Goal: Communication & Community: Answer question/provide support

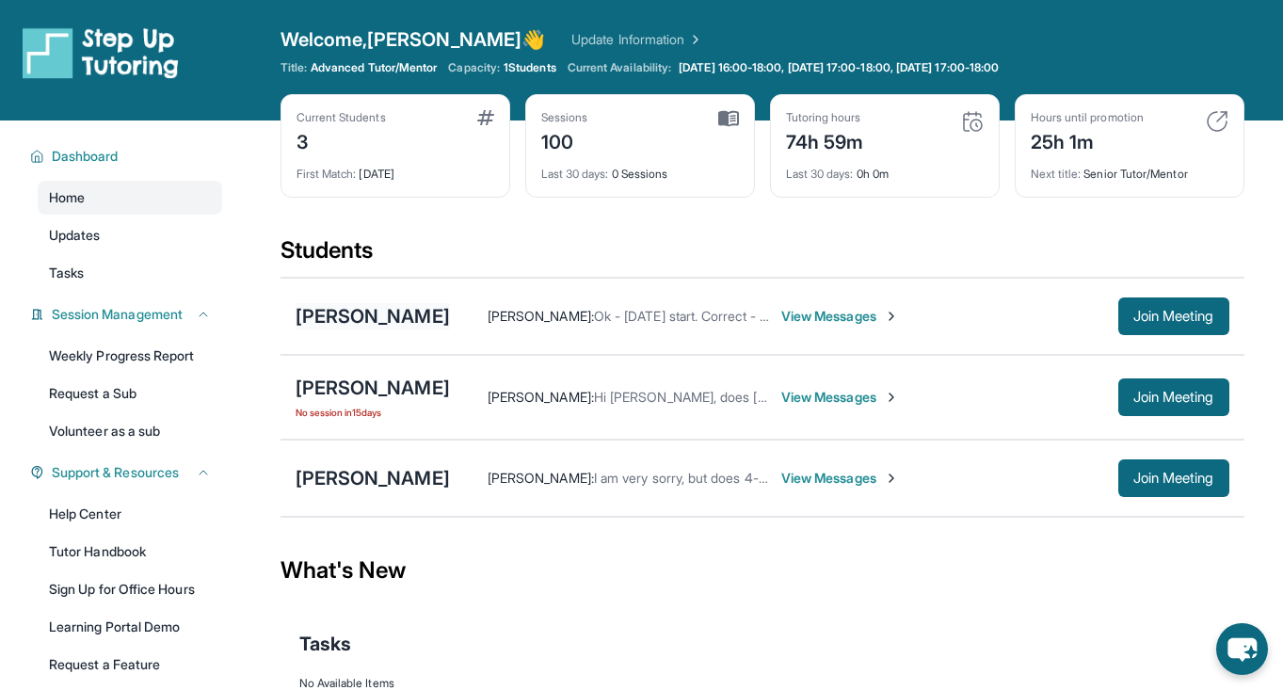
click at [411, 328] on div "[PERSON_NAME]" at bounding box center [373, 316] width 154 height 26
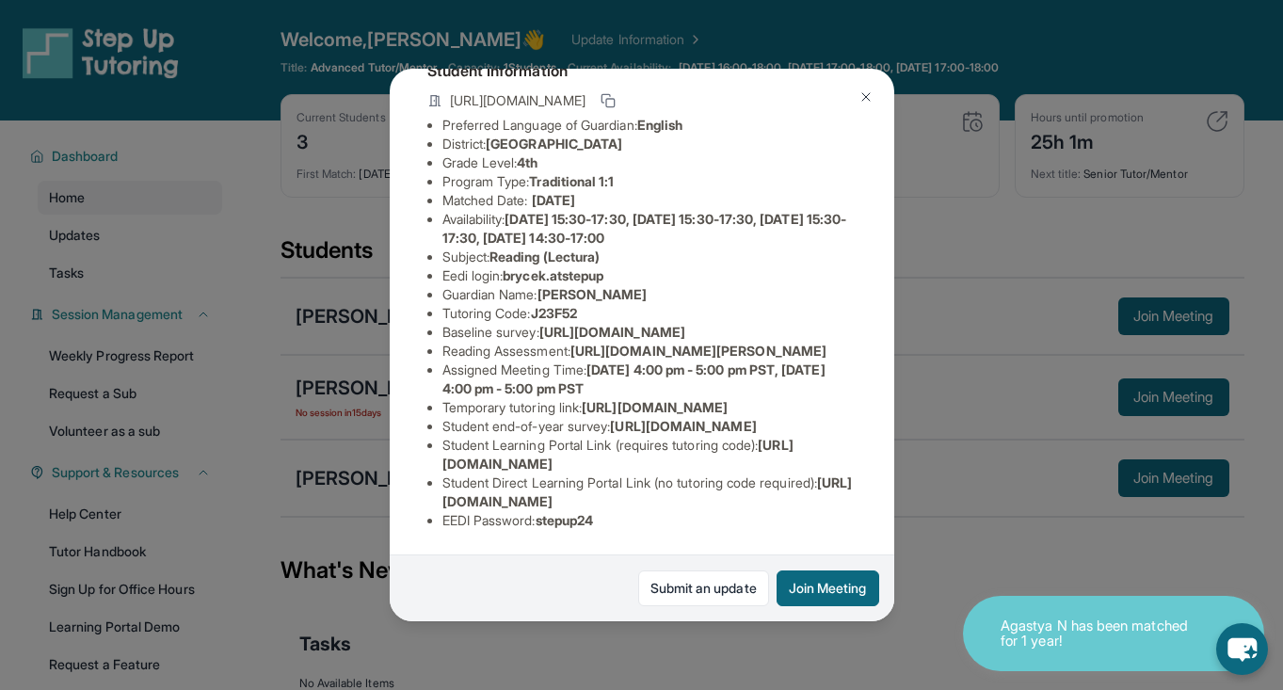
scroll to position [314, 0]
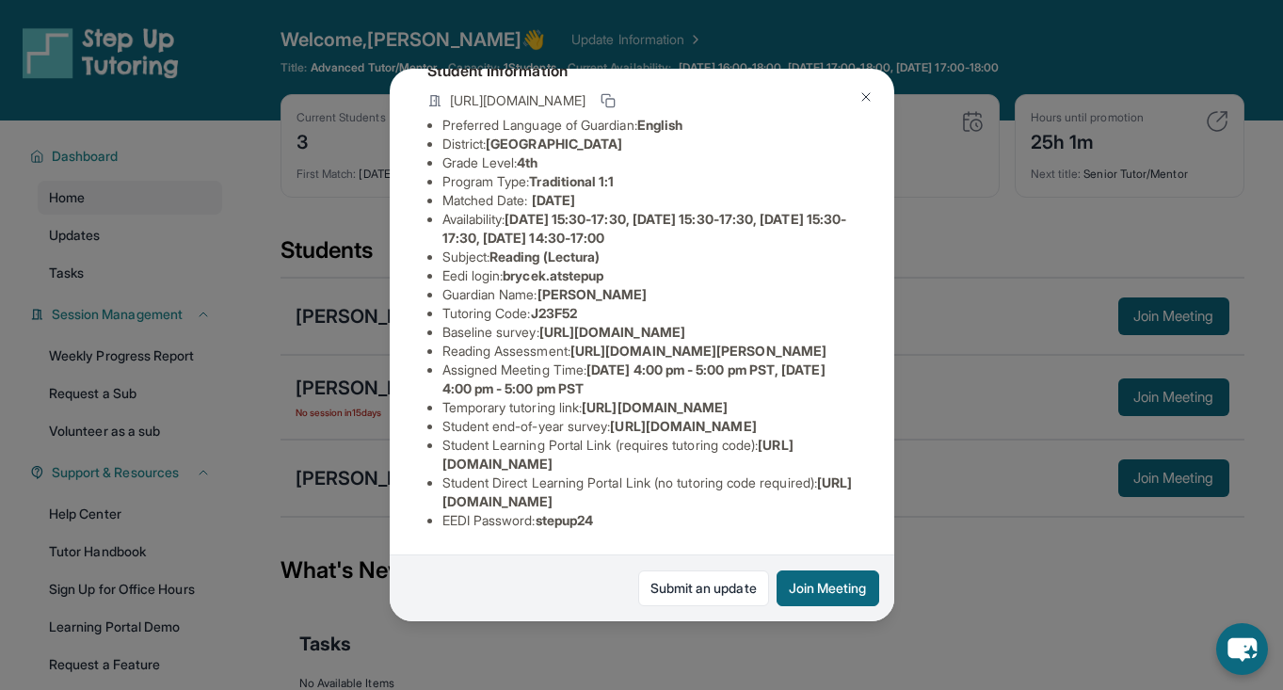
click at [858, 106] on button at bounding box center [866, 97] width 38 height 38
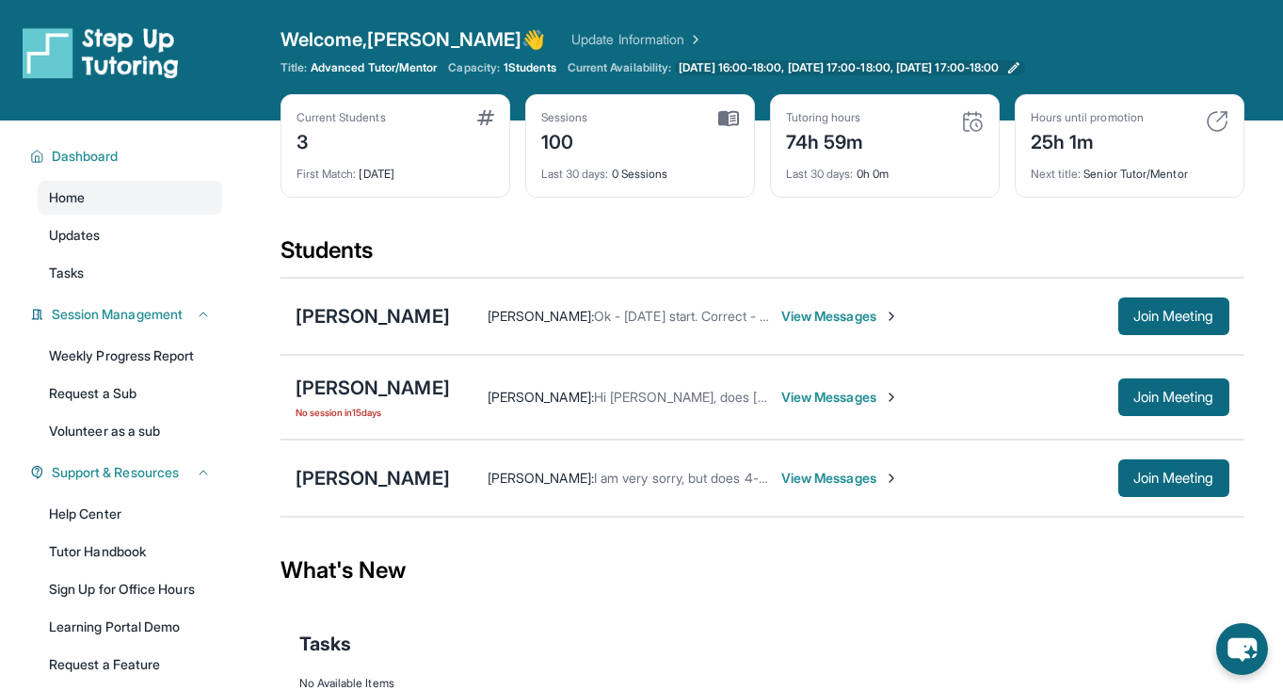
click at [869, 70] on span "[DATE] 16:00-18:00, [DATE] 17:00-18:00, [DATE] 17:00-18:00" at bounding box center [839, 67] width 320 height 15
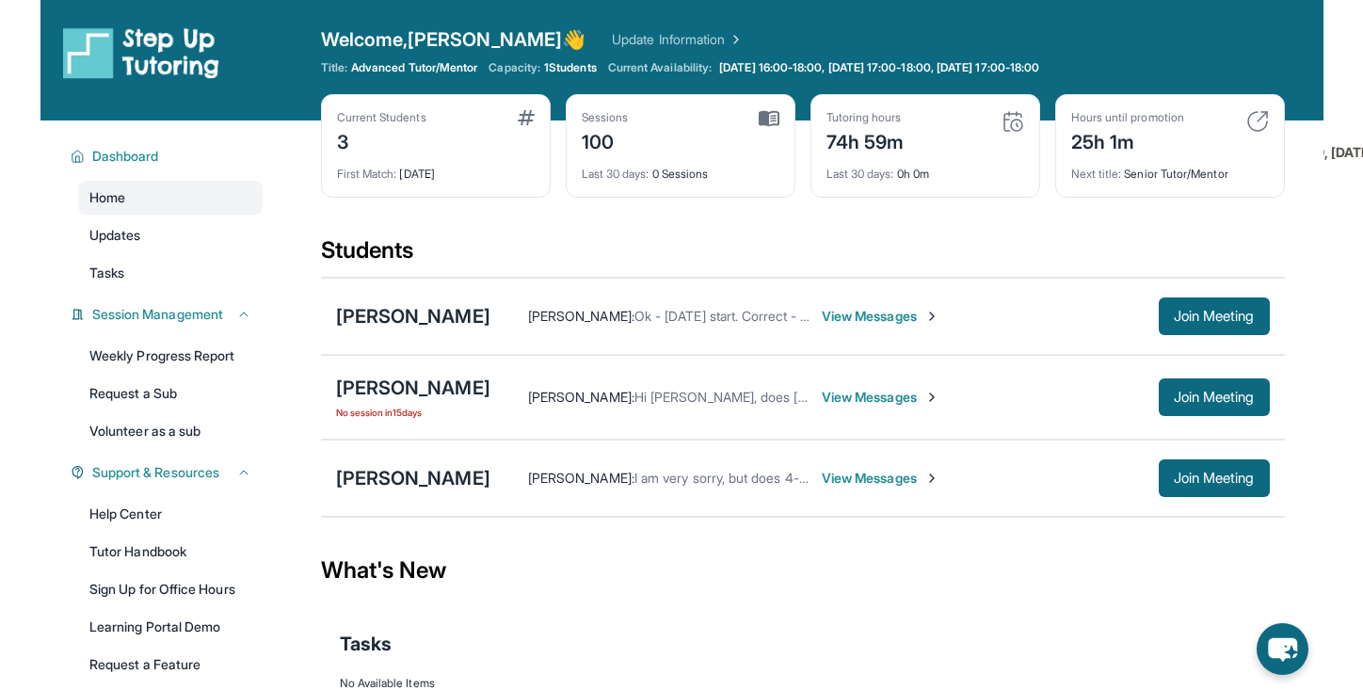
scroll to position [123, 0]
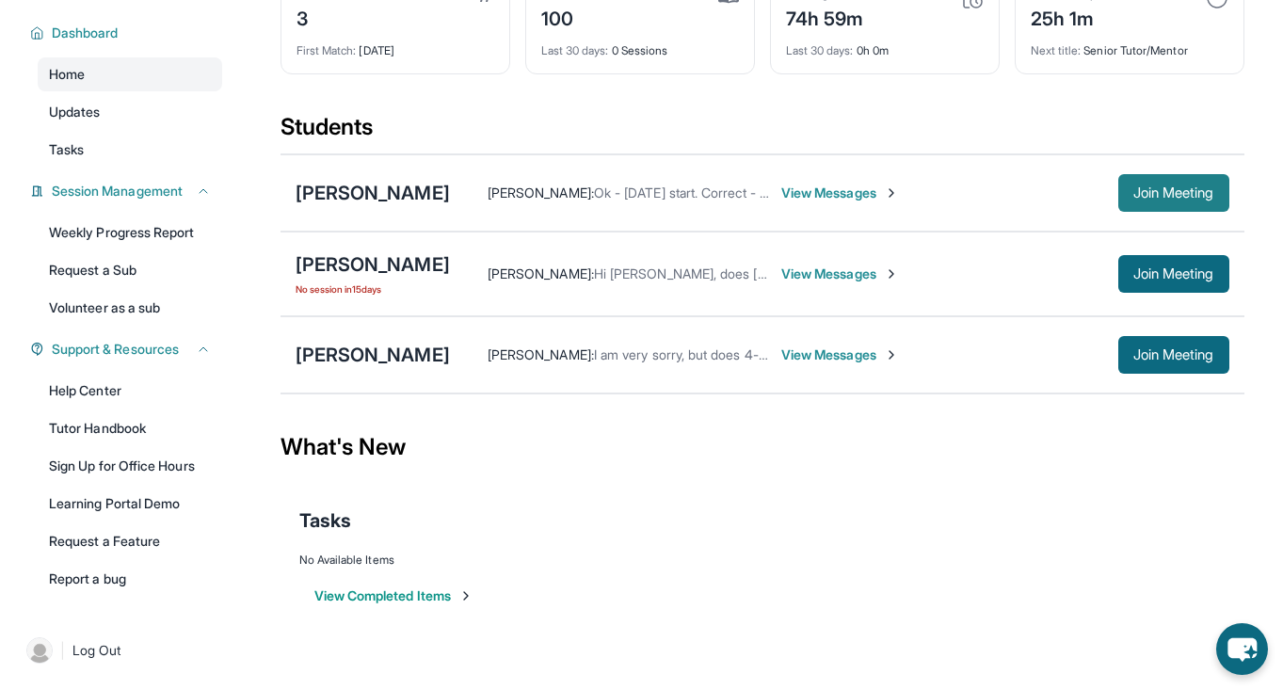
click at [1161, 202] on button "Join Meeting" at bounding box center [1173, 193] width 111 height 38
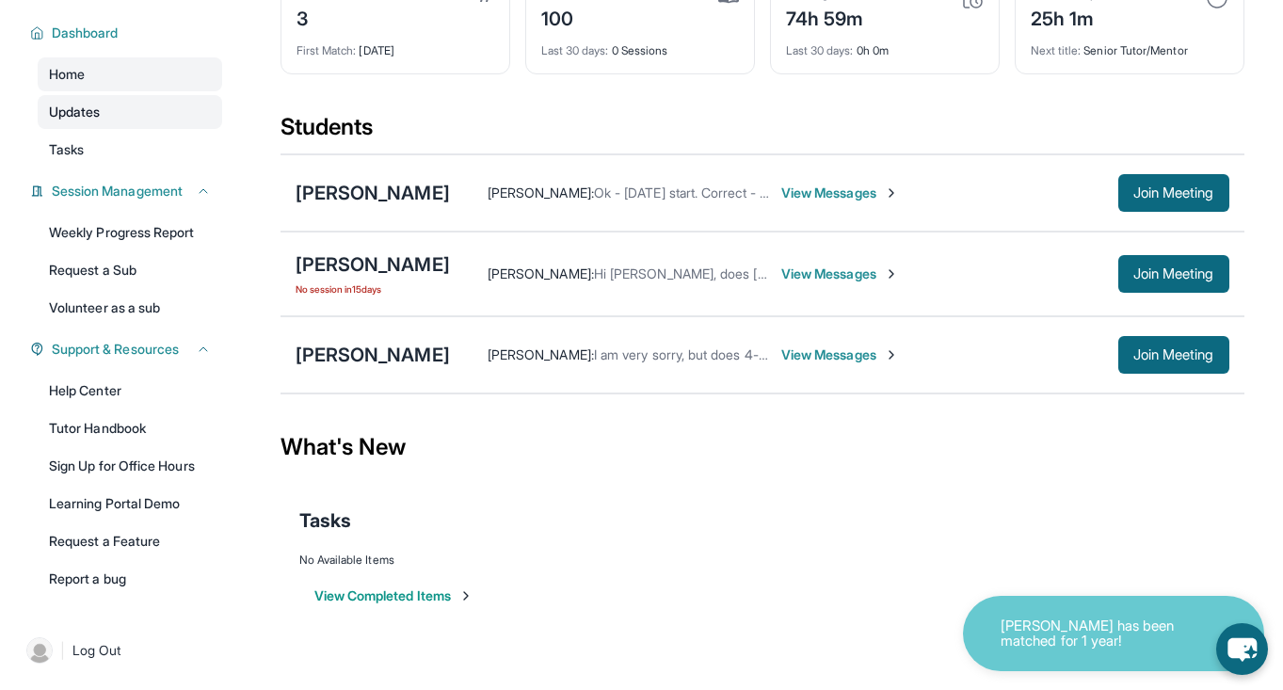
click at [136, 109] on link "Updates" at bounding box center [130, 112] width 184 height 34
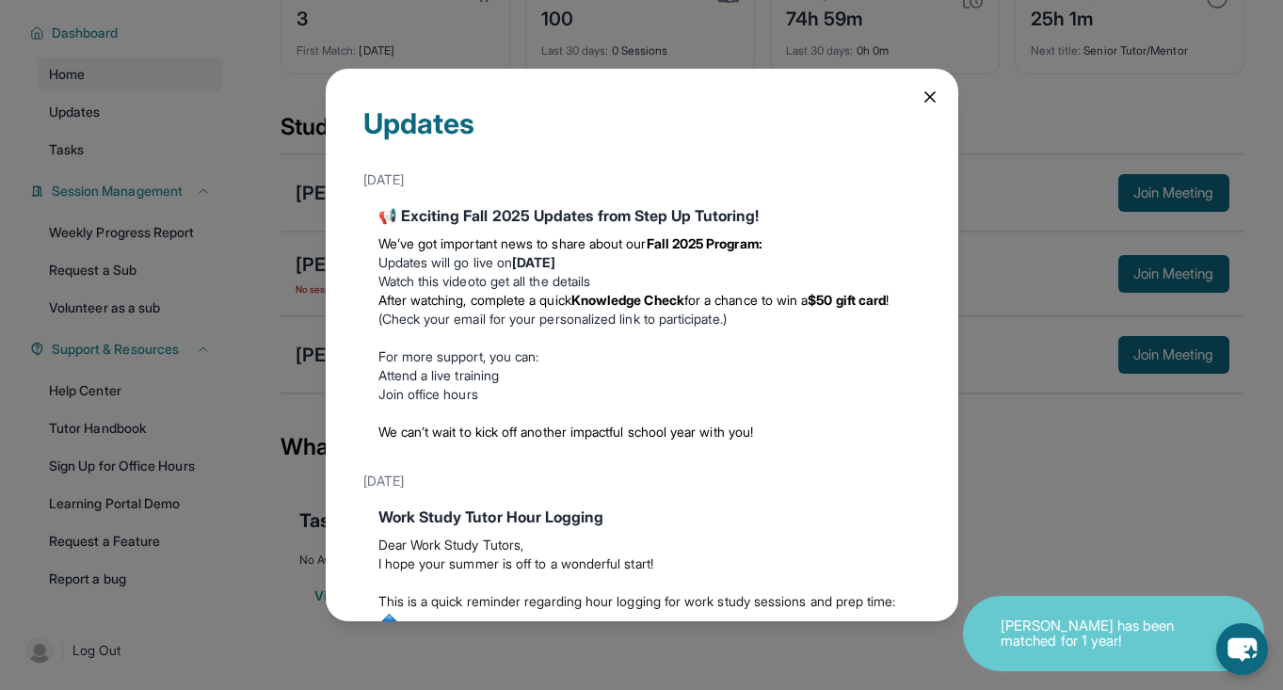
click at [467, 281] on link "Watch this video" at bounding box center [426, 281] width 97 height 16
click at [938, 92] on icon at bounding box center [930, 97] width 19 height 19
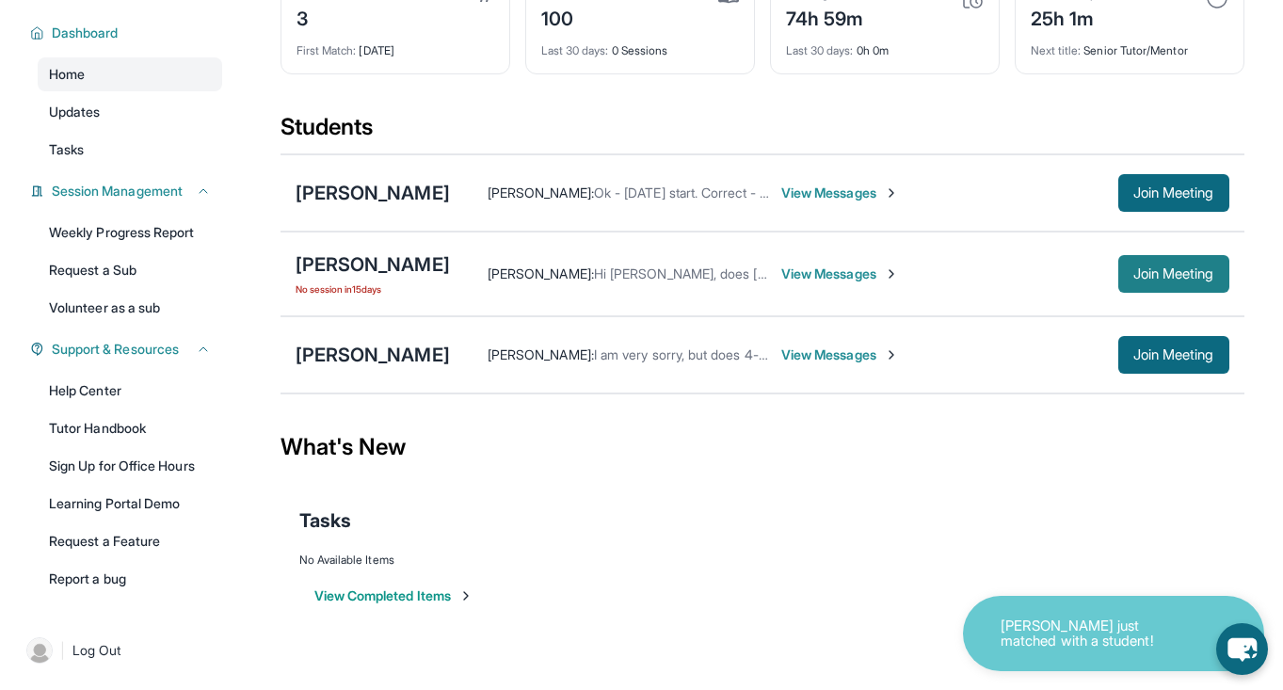
click at [1161, 270] on span "Join Meeting" at bounding box center [1173, 273] width 81 height 11
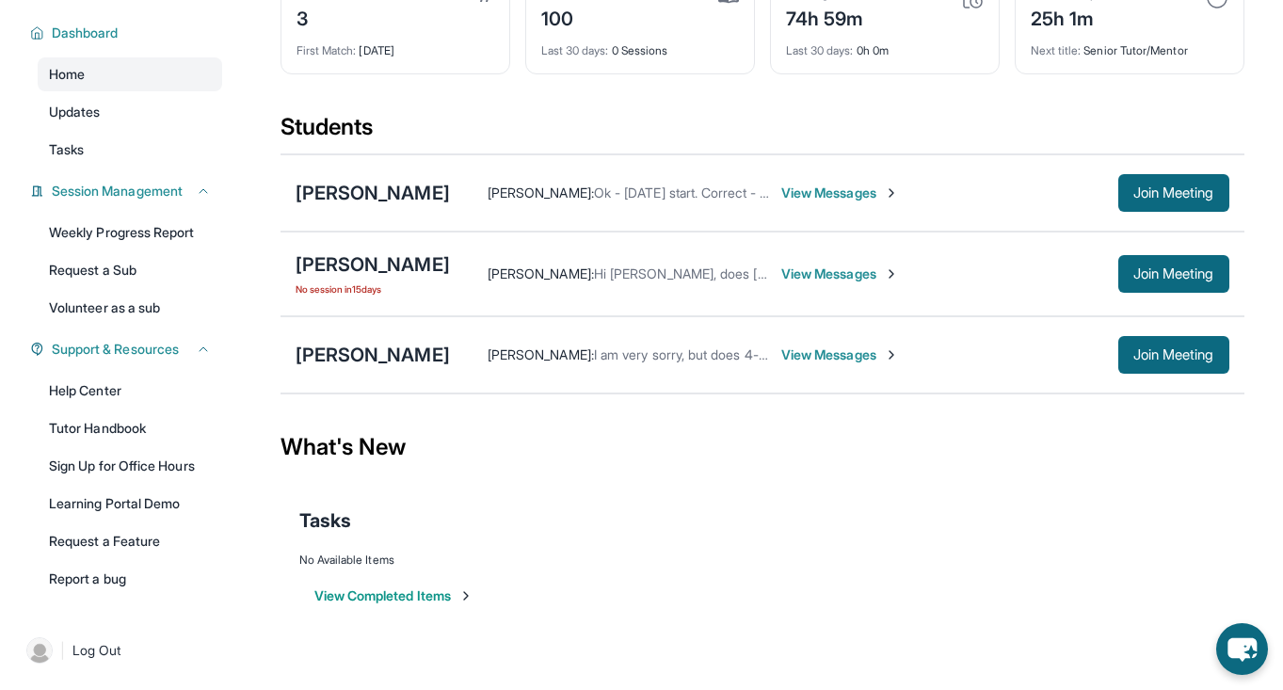
click at [1204, 294] on div "[PERSON_NAME] No session [DATE] [PERSON_NAME] : Hi [PERSON_NAME], does [DATE] 5…" at bounding box center [763, 274] width 964 height 85
click at [1201, 280] on span "Join Meeting" at bounding box center [1173, 273] width 81 height 11
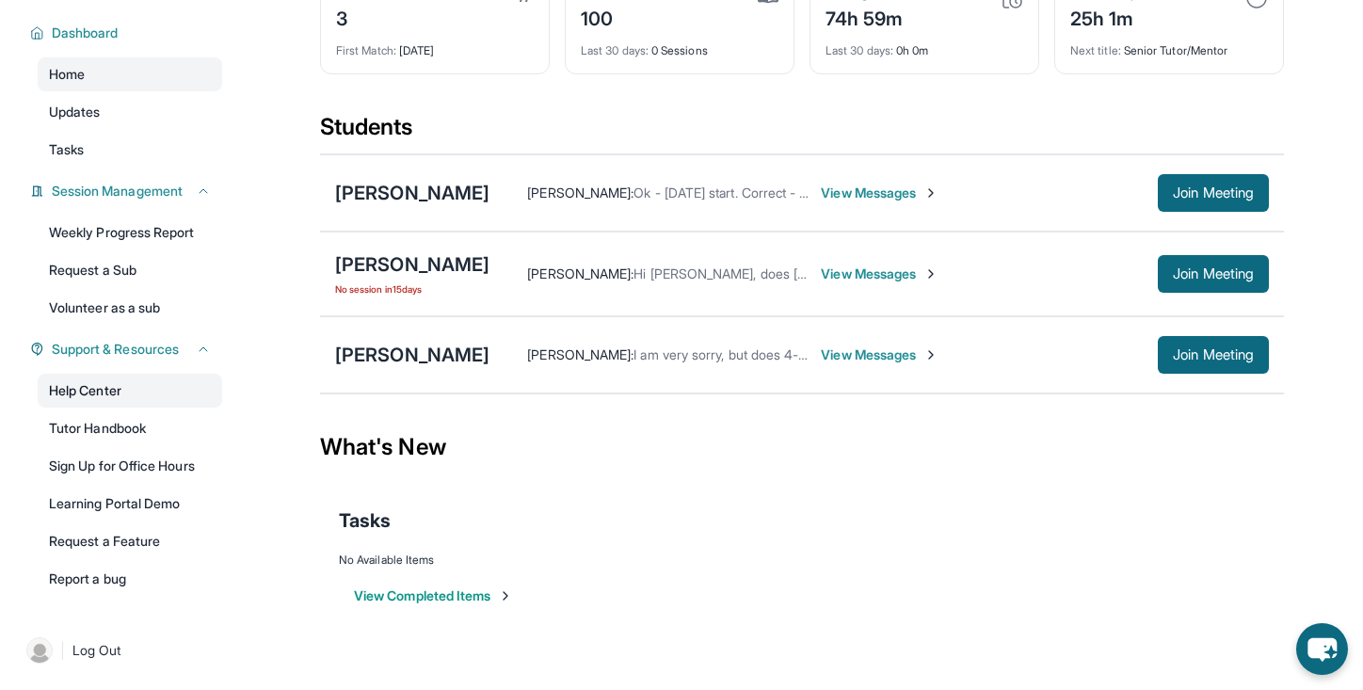
click at [143, 390] on link "Help Center" at bounding box center [130, 391] width 184 height 34
click at [153, 150] on link "Tasks" at bounding box center [130, 150] width 184 height 34
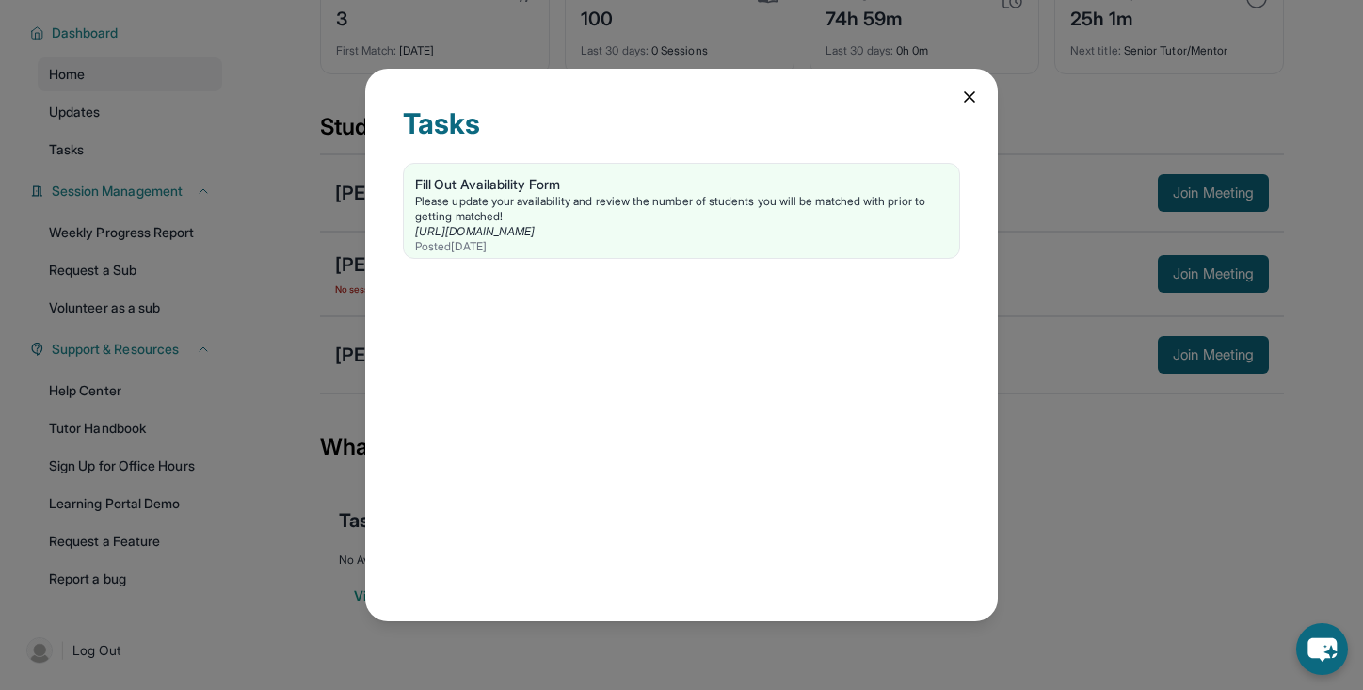
click at [261, 105] on div "Tasks Fill Out Availability Form Please update your availability and review the…" at bounding box center [681, 345] width 1363 height 690
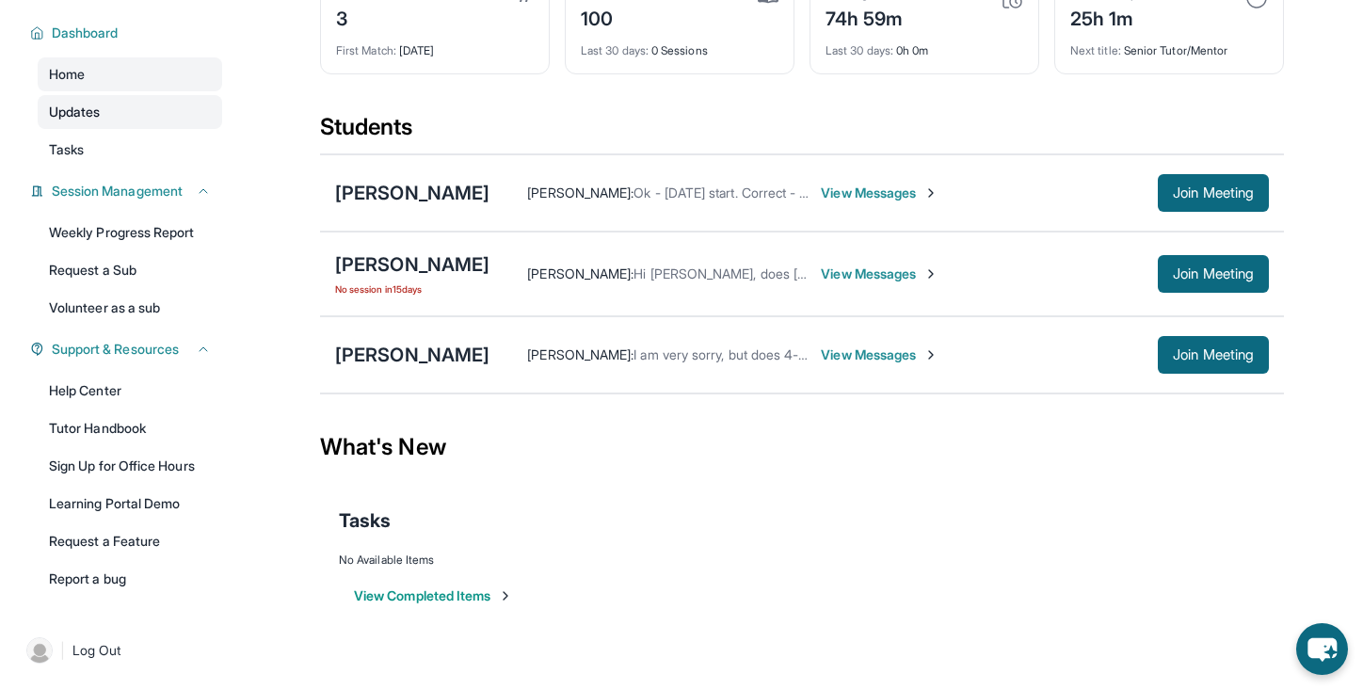
click at [171, 106] on link "Updates" at bounding box center [130, 112] width 184 height 34
